Goal: Navigation & Orientation: Find specific page/section

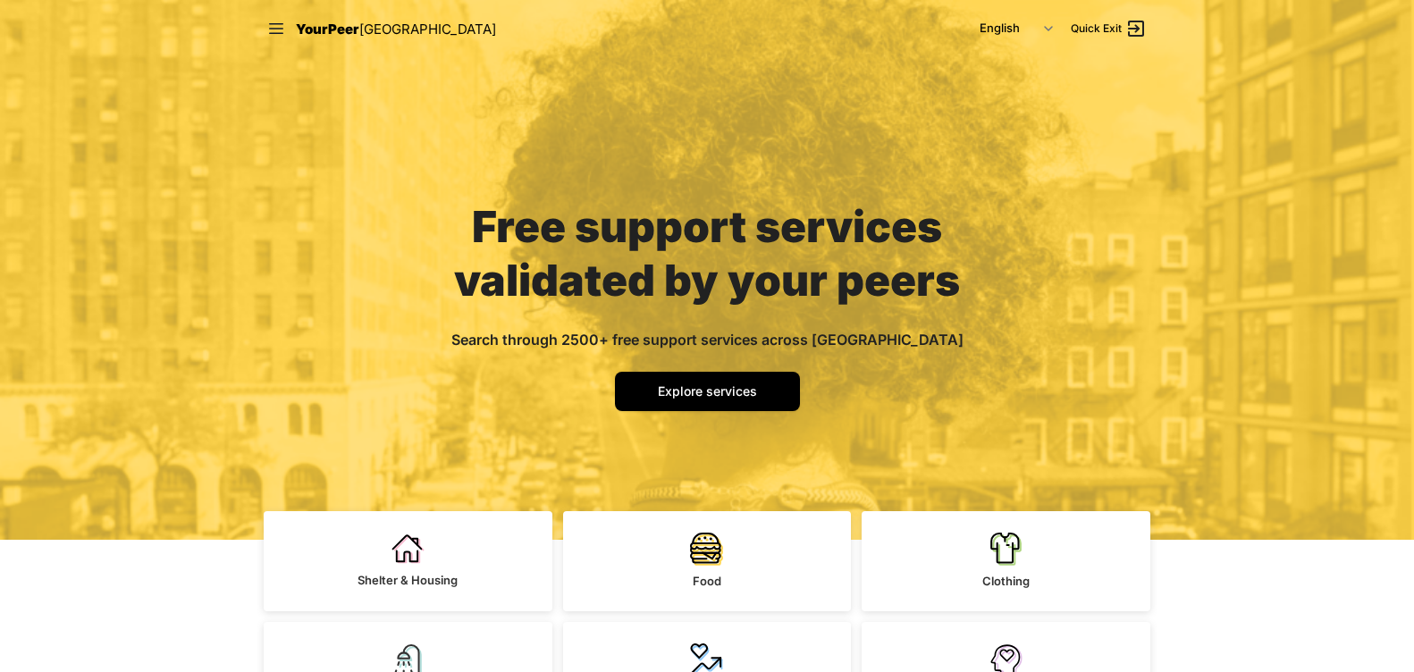
drag, startPoint x: 1221, startPoint y: 563, endPoint x: 939, endPoint y: 126, distance: 519.9
click at [276, 31] on icon at bounding box center [276, 29] width 18 height 18
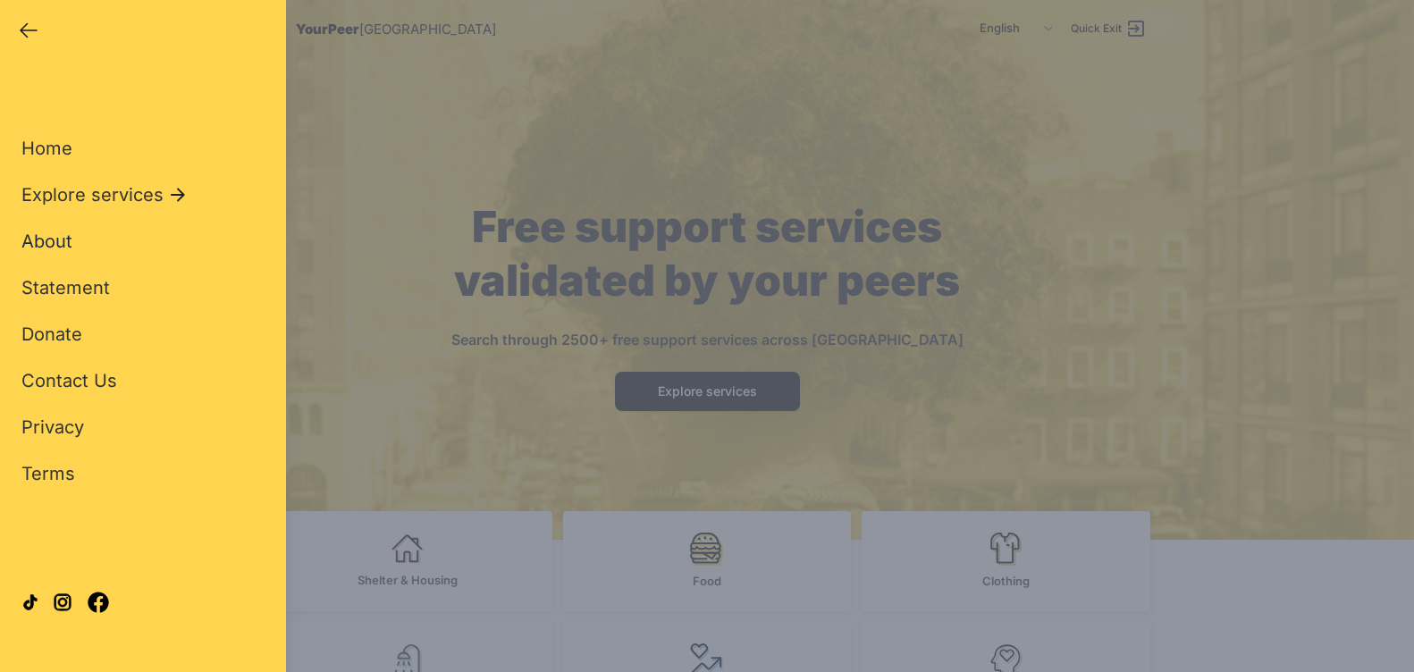
click at [65, 238] on span "About" at bounding box center [46, 241] width 51 height 21
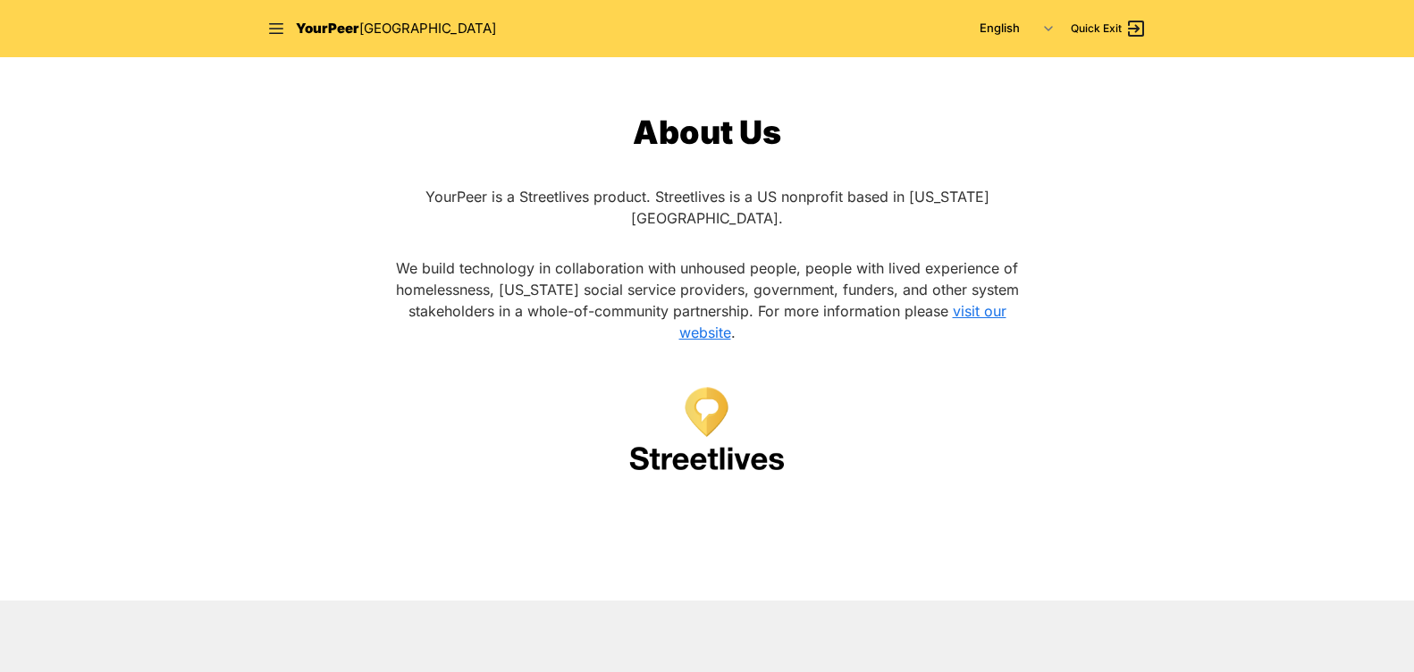
click at [266, 36] on nav "YourPeer [GEOGRAPHIC_DATA] English Español 简体中文 বাংলা Français Русский Quick Ex…" at bounding box center [706, 28] width 915 height 57
click at [273, 36] on icon at bounding box center [276, 29] width 18 height 18
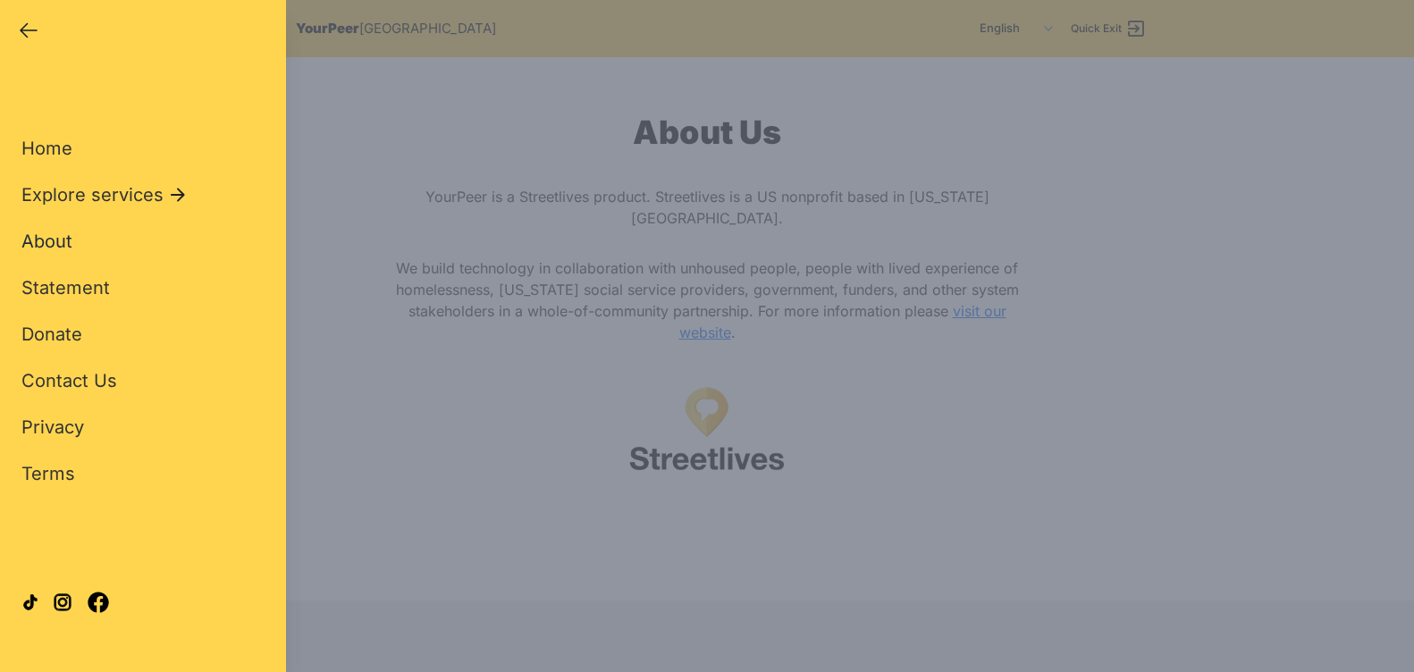
click at [69, 232] on span "About" at bounding box center [46, 241] width 51 height 21
click at [476, 272] on div "Close panel YourPeer [GEOGRAPHIC_DATA] Quick Exit Single Adult Families Soup Ki…" at bounding box center [707, 336] width 1414 height 672
click at [712, 408] on div "Close panel YourPeer [GEOGRAPHIC_DATA] Quick Exit Single Adult Families Soup Ki…" at bounding box center [707, 336] width 1414 height 672
click at [21, 36] on icon "button" at bounding box center [28, 30] width 21 height 21
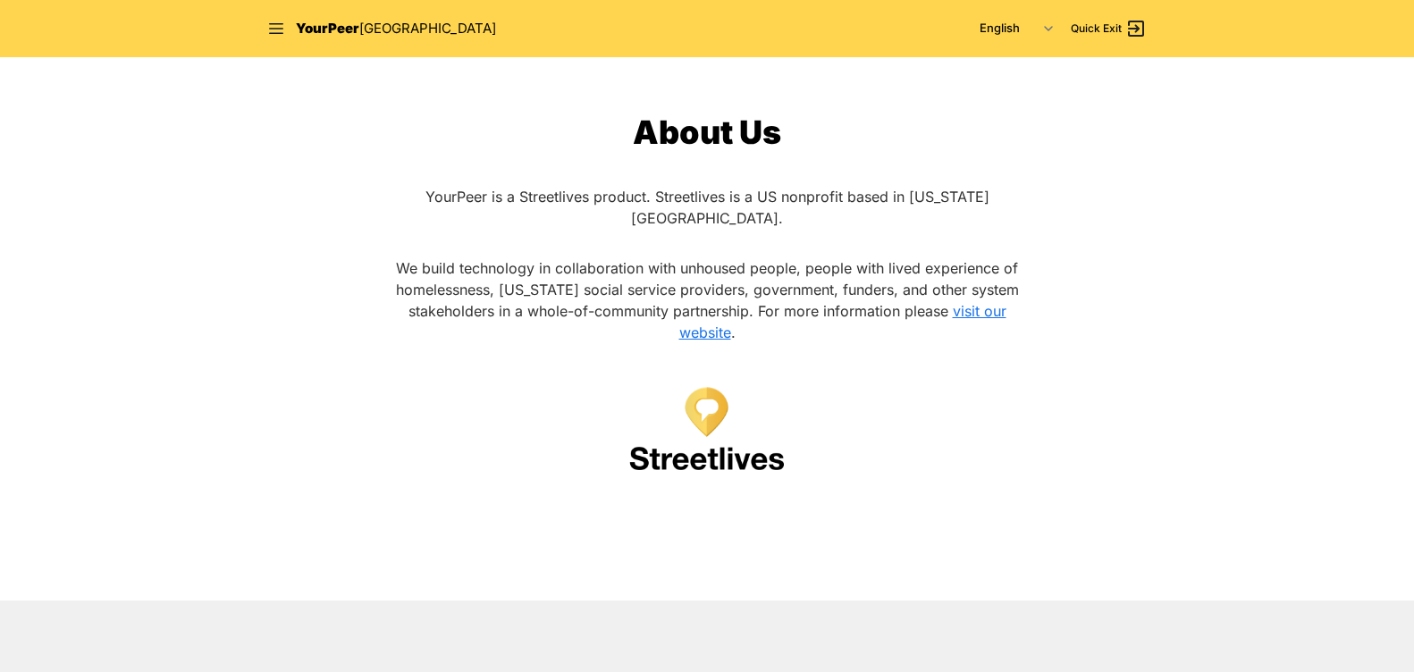
click at [710, 425] on img at bounding box center [707, 436] width 186 height 186
